Goal: Obtain resource: Download file/media

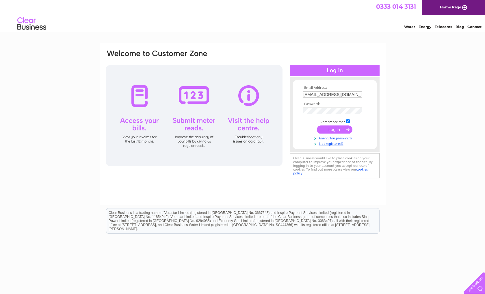
click at [337, 132] on input "submit" at bounding box center [335, 129] width 36 height 8
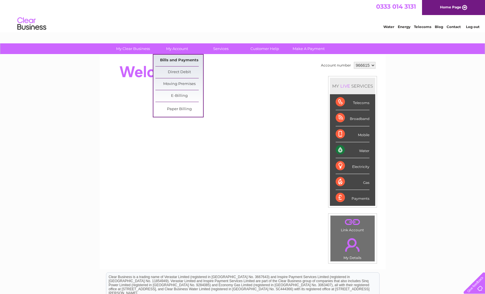
click at [180, 61] on link "Bills and Payments" at bounding box center [179, 61] width 48 height 12
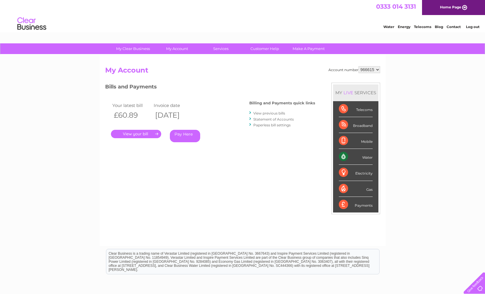
click at [261, 112] on link "View previous bills" at bounding box center [269, 113] width 32 height 4
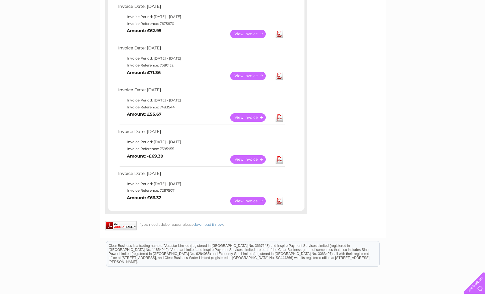
scroll to position [278, 0]
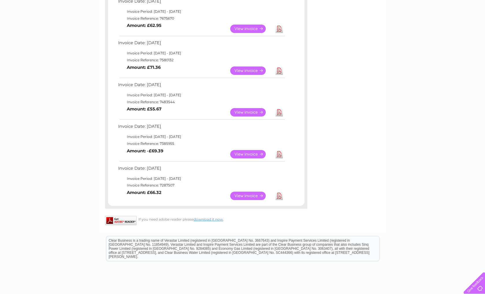
click at [255, 192] on link "View" at bounding box center [251, 196] width 42 height 8
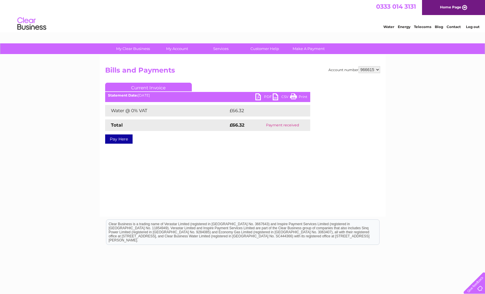
click at [259, 98] on link "PDF" at bounding box center [263, 97] width 17 height 8
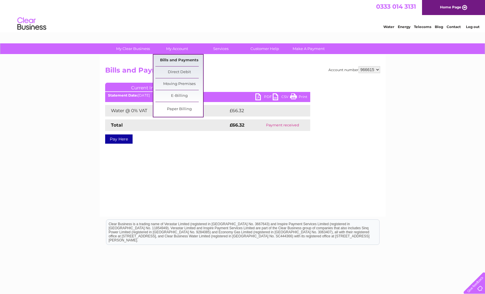
click at [180, 62] on link "Bills and Payments" at bounding box center [179, 61] width 48 height 12
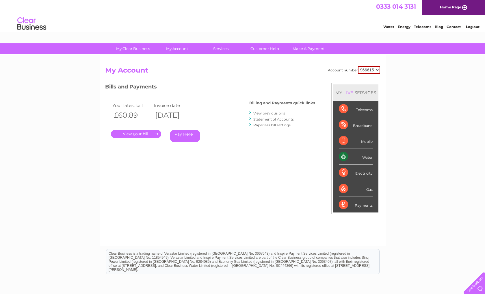
click at [281, 112] on link "View previous bills" at bounding box center [269, 113] width 32 height 4
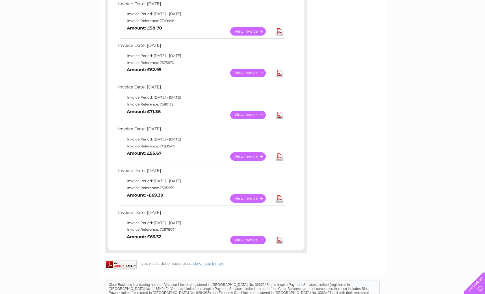
scroll to position [233, 0]
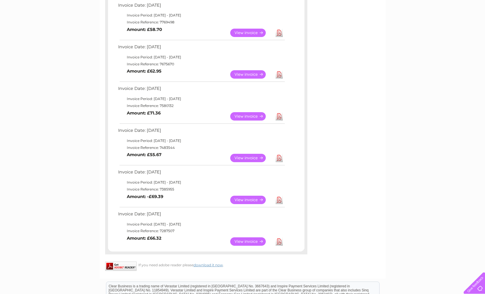
click at [253, 196] on link "View" at bounding box center [251, 200] width 42 height 8
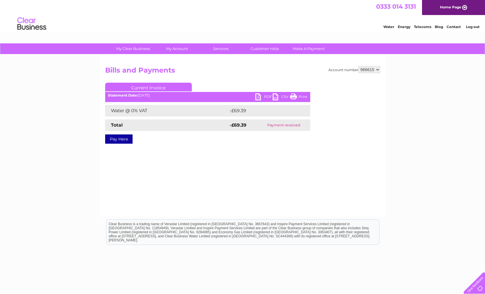
click at [260, 96] on link "PDF" at bounding box center [263, 97] width 17 height 8
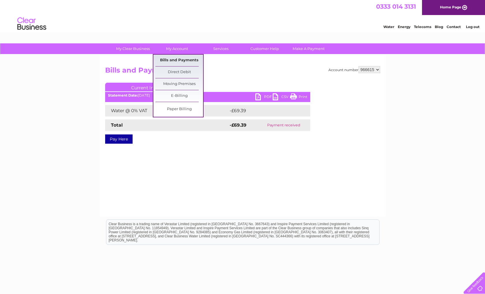
click at [181, 61] on link "Bills and Payments" at bounding box center [179, 61] width 48 height 12
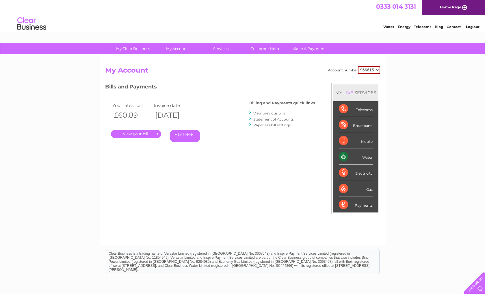
click at [277, 111] on link "View previous bills" at bounding box center [269, 113] width 32 height 4
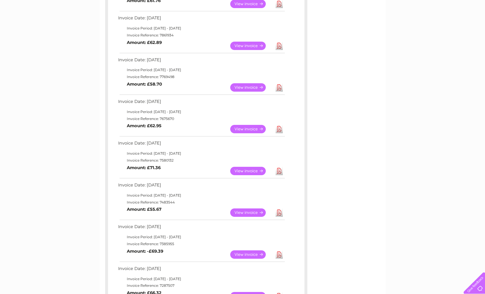
scroll to position [177, 0]
click at [279, 211] on link "Download" at bounding box center [279, 213] width 7 height 8
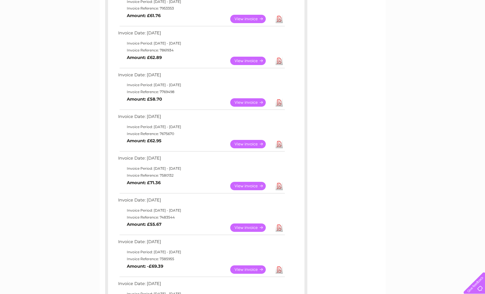
click at [255, 183] on link "View" at bounding box center [251, 186] width 42 height 8
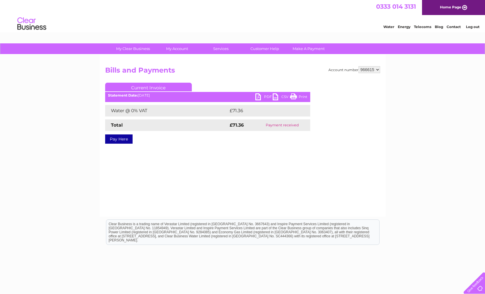
click at [259, 99] on link "PDF" at bounding box center [263, 97] width 17 height 8
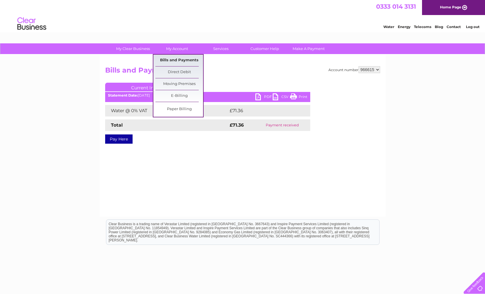
click at [173, 59] on link "Bills and Payments" at bounding box center [179, 61] width 48 height 12
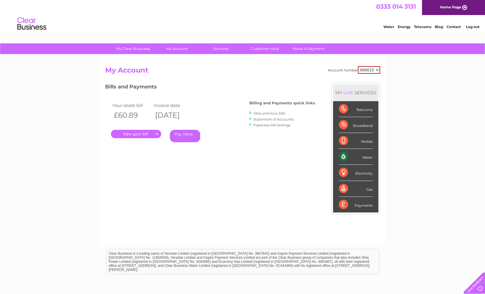
click at [274, 113] on link "View previous bills" at bounding box center [269, 113] width 32 height 4
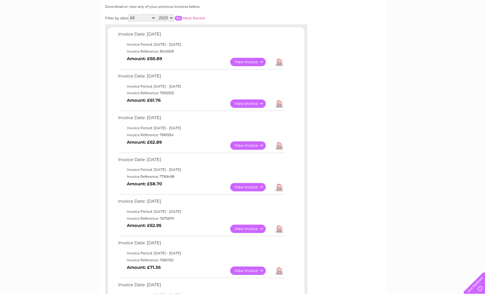
scroll to position [79, 0]
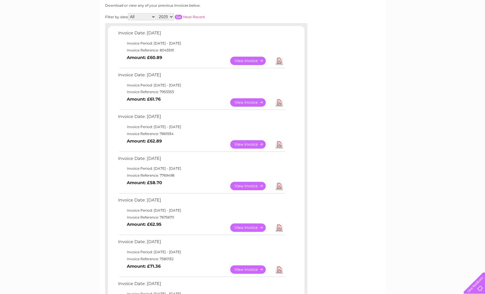
click at [250, 227] on link "View" at bounding box center [251, 227] width 42 height 8
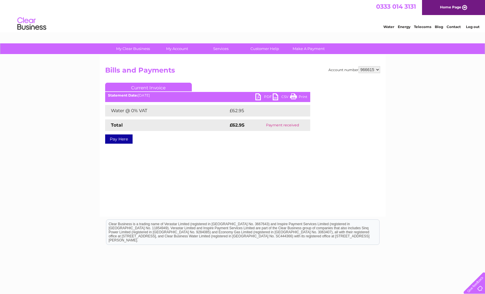
click at [261, 98] on link "PDF" at bounding box center [263, 97] width 17 height 8
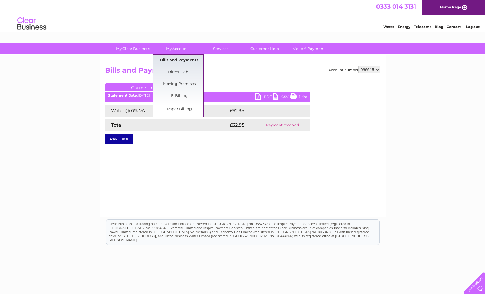
click at [179, 61] on link "Bills and Payments" at bounding box center [179, 61] width 48 height 12
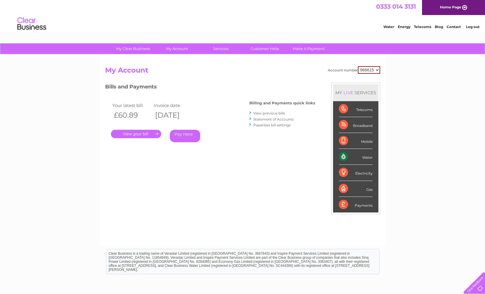
click at [140, 133] on link "." at bounding box center [136, 134] width 50 height 8
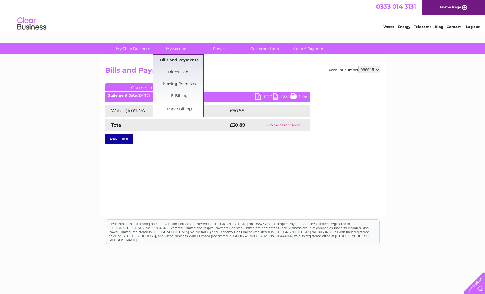
click at [183, 60] on link "Bills and Payments" at bounding box center [179, 61] width 48 height 12
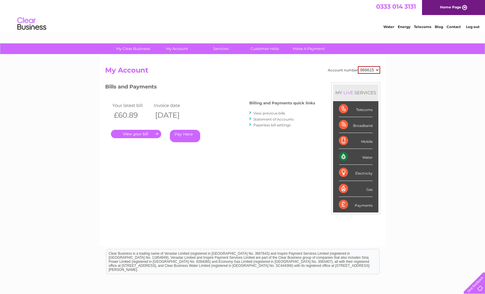
click at [277, 112] on link "View previous bills" at bounding box center [269, 113] width 32 height 4
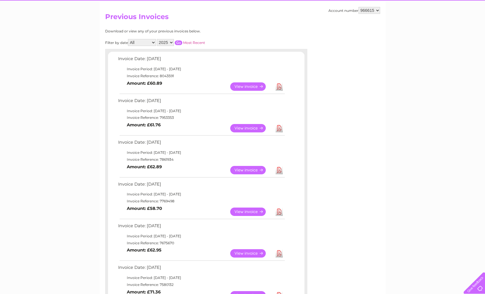
scroll to position [54, 0]
click at [248, 209] on link "View" at bounding box center [251, 211] width 42 height 8
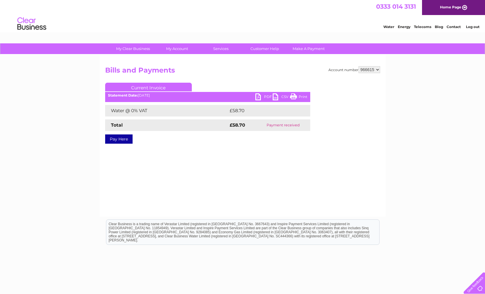
click at [259, 96] on link "PDF" at bounding box center [263, 97] width 17 height 8
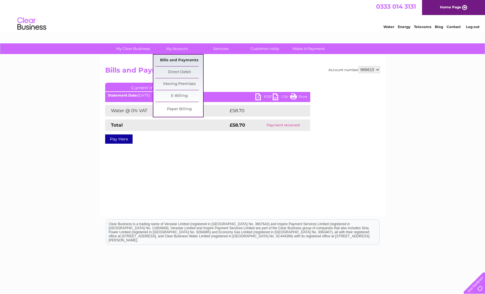
click at [181, 62] on link "Bills and Payments" at bounding box center [179, 61] width 48 height 12
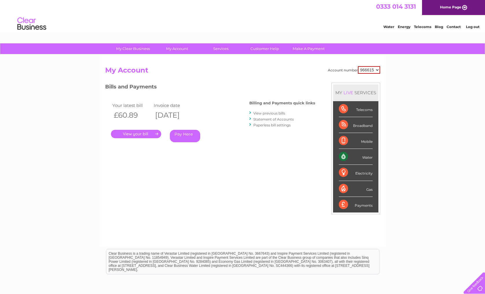
click at [272, 113] on link "View previous bills" at bounding box center [269, 113] width 32 height 4
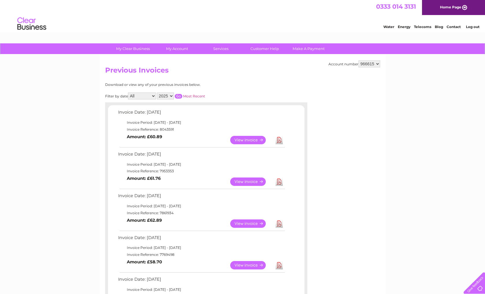
click at [251, 222] on link "View" at bounding box center [251, 223] width 42 height 8
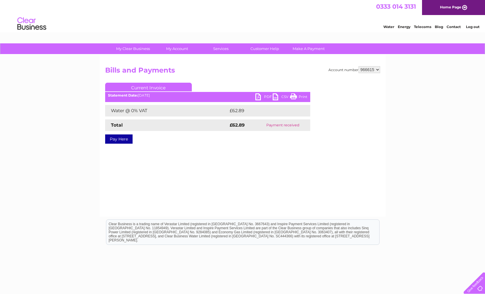
click at [262, 95] on link "PDF" at bounding box center [263, 97] width 17 height 8
